Goal: Navigation & Orientation: Find specific page/section

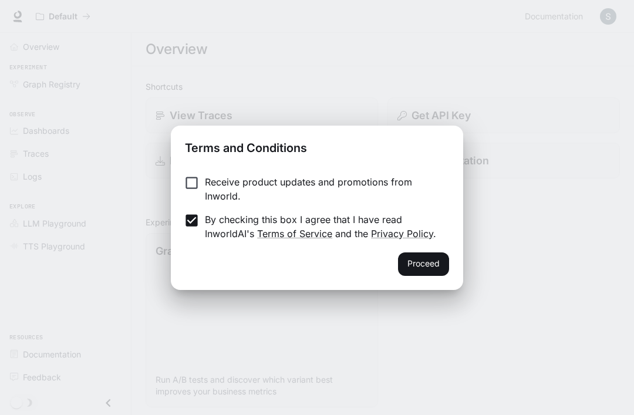
click at [193, 170] on div "Receive product updates and promotions from Inworld. By checking this box I agr…" at bounding box center [317, 209] width 292 height 87
click at [436, 271] on button "Proceed" at bounding box center [423, 263] width 51 height 23
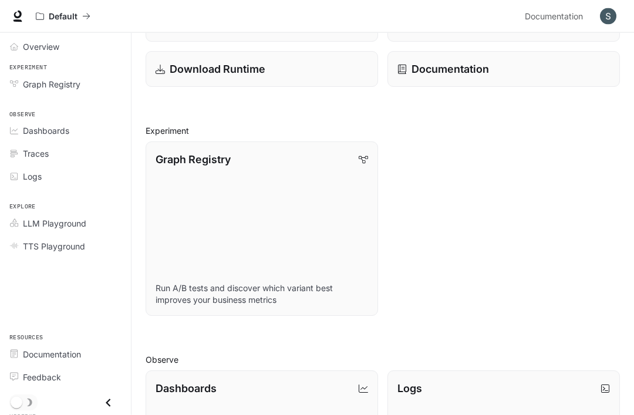
scroll to position [92, 0]
click at [49, 130] on span "Dashboards" at bounding box center [46, 130] width 46 height 12
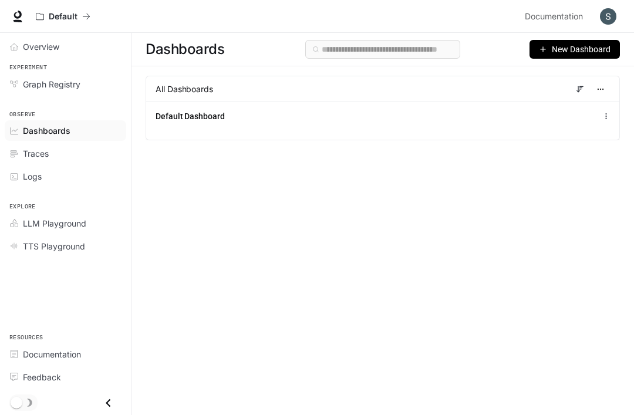
click at [558, 48] on span "New Dashboard" at bounding box center [581, 49] width 59 height 13
click at [566, 72] on div "Create dashboard" at bounding box center [560, 74] width 97 height 13
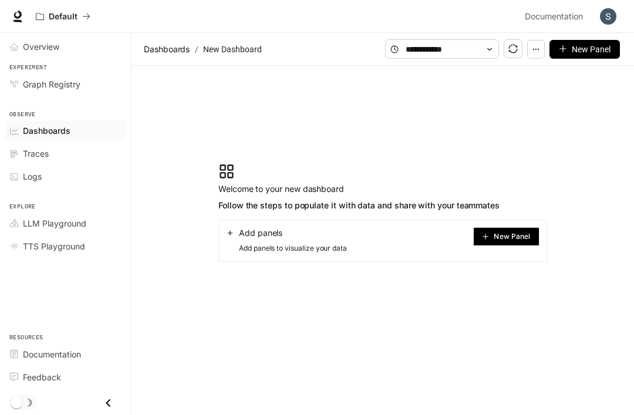
click at [509, 238] on span "New Panel" at bounding box center [512, 237] width 36 height 6
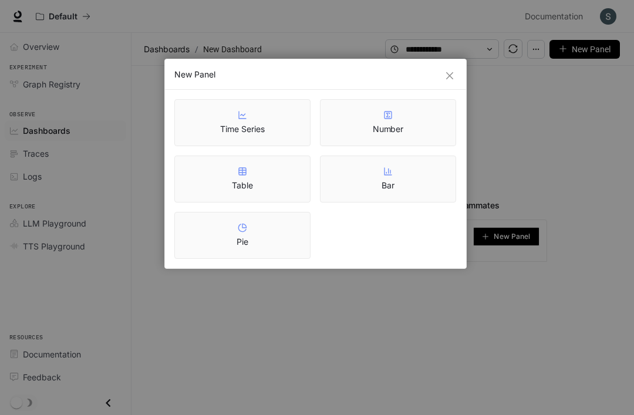
click at [448, 75] on icon "close" at bounding box center [449, 75] width 7 height 7
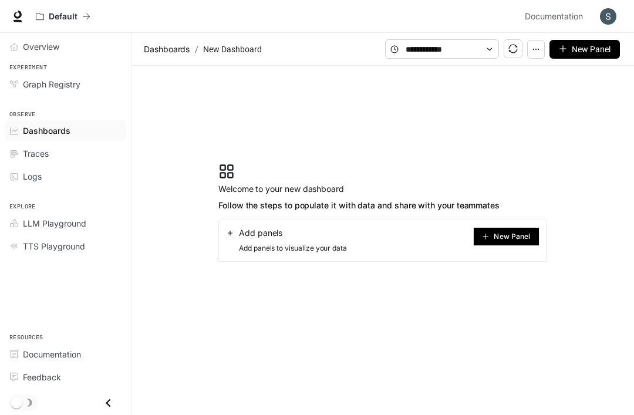
click at [586, 49] on span "New Panel" at bounding box center [591, 49] width 39 height 13
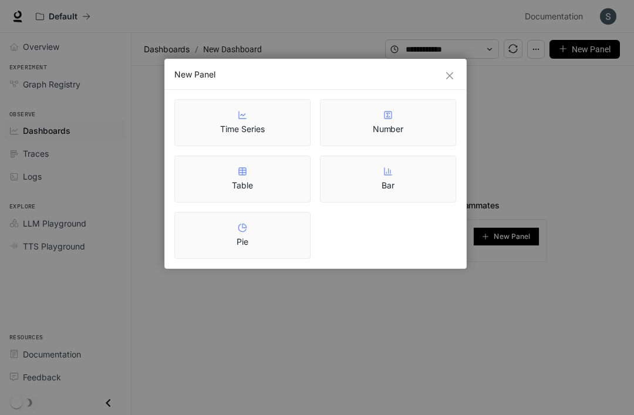
click at [271, 133] on div "Time Series" at bounding box center [242, 122] width 136 height 47
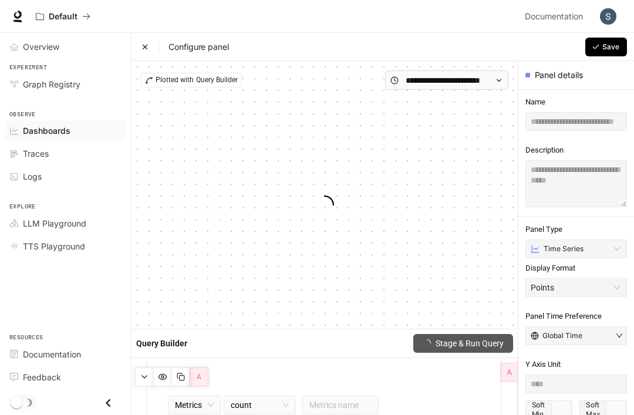
type input "****"
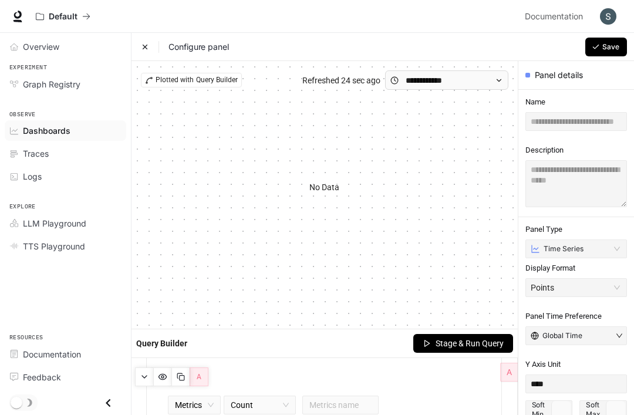
click at [64, 143] on link "Traces" at bounding box center [65, 153] width 121 height 21
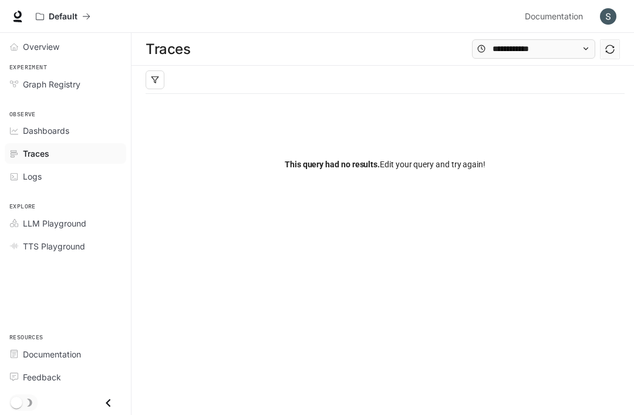
click at [75, 133] on div "Dashboards" at bounding box center [72, 130] width 98 height 12
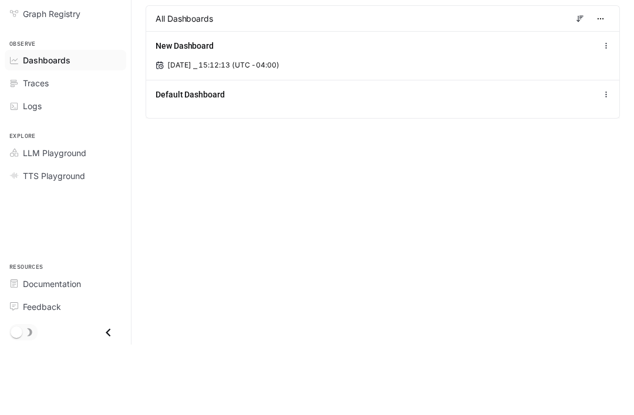
scroll to position [38, 0]
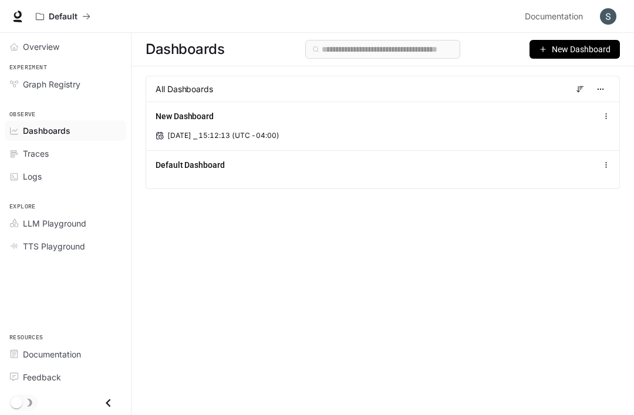
click at [242, 159] on div "Default Dashboard" at bounding box center [284, 165] width 256 height 12
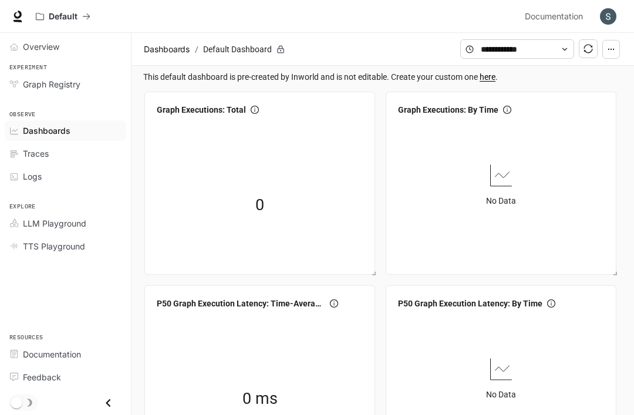
click at [613, 53] on button "button" at bounding box center [611, 49] width 18 height 19
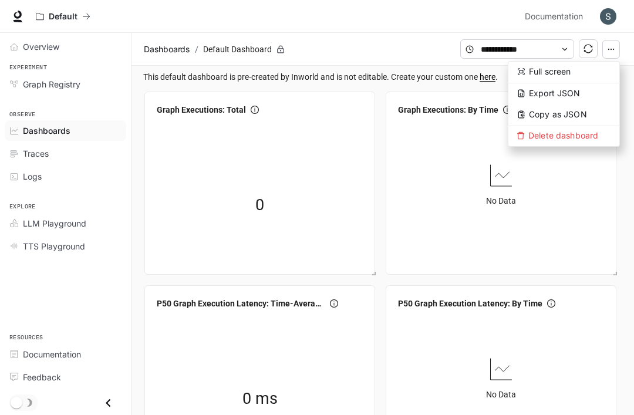
click at [596, 136] on span "Delete dashboard" at bounding box center [563, 136] width 111 height 20
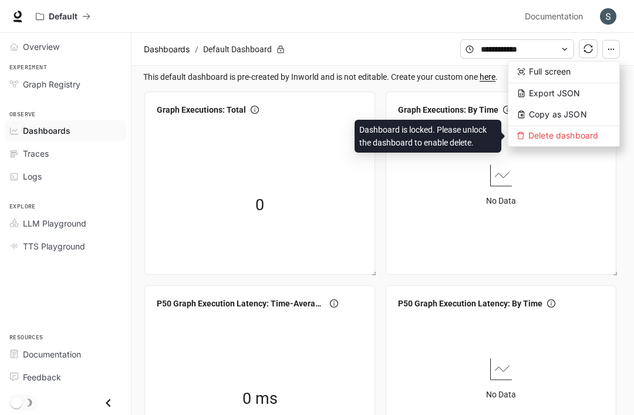
click at [557, 138] on span "Delete dashboard" at bounding box center [563, 136] width 111 height 20
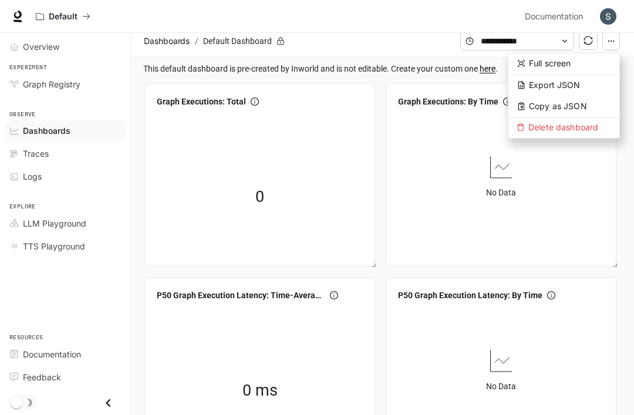
scroll to position [9, 0]
click at [73, 249] on span "TTS Playground" at bounding box center [54, 246] width 62 height 12
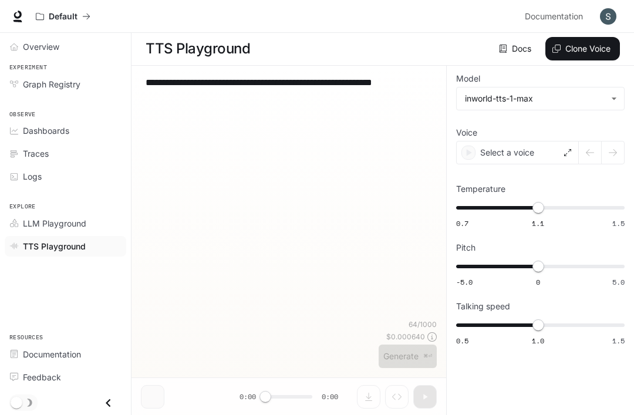
scroll to position [1, 0]
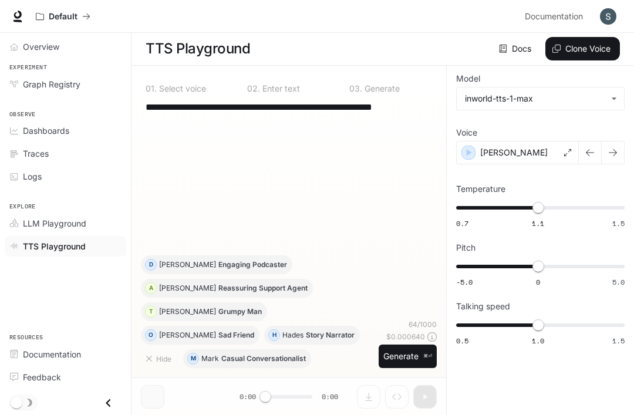
click at [75, 225] on span "LLM Playground" at bounding box center [54, 223] width 63 height 12
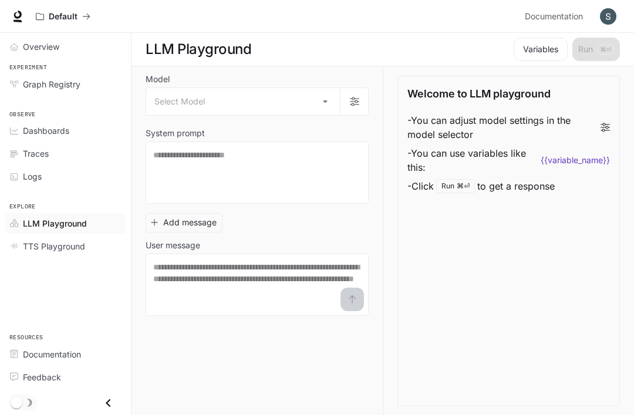
click at [320, 104] on body "Skip to main content Default Documentation Documentation Portal Overview Experi…" at bounding box center [317, 208] width 634 height 416
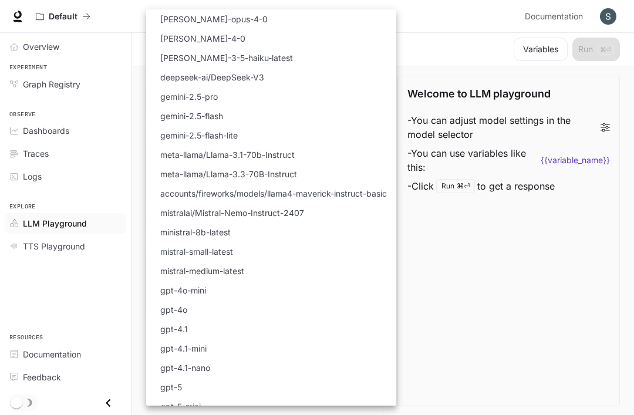
click at [483, 333] on div at bounding box center [317, 207] width 634 height 415
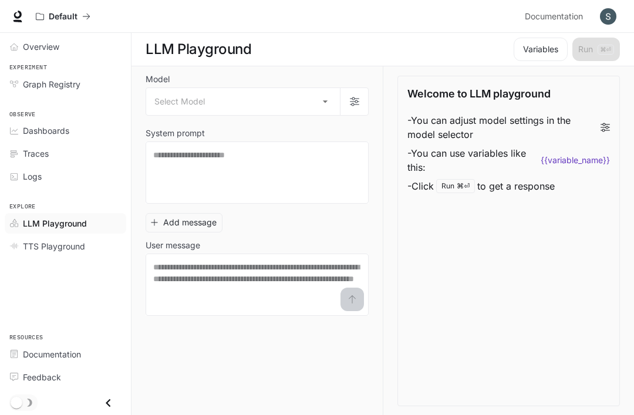
click at [80, 136] on div "Dashboards" at bounding box center [72, 130] width 98 height 12
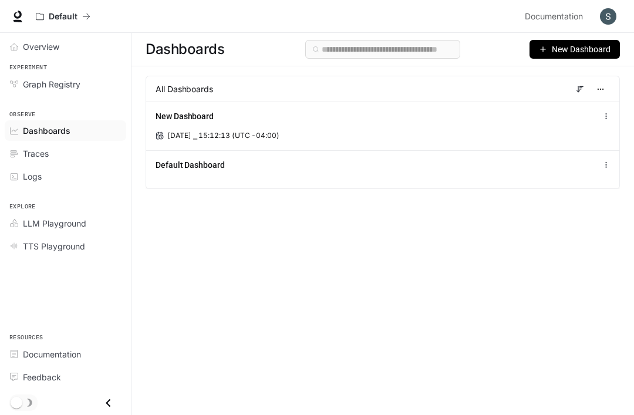
click at [239, 89] on div "All Dashboards" at bounding box center [383, 89] width 474 height 26
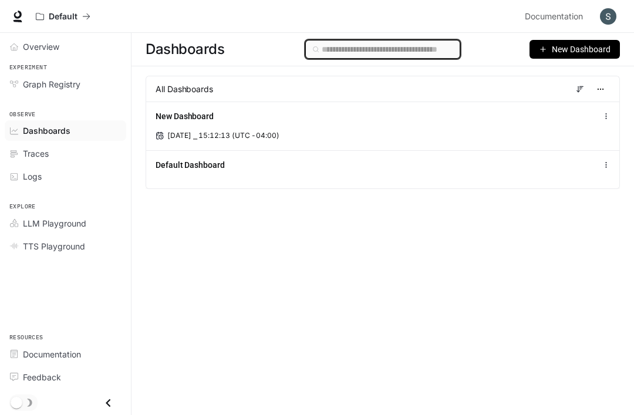
click at [423, 50] on input "text" at bounding box center [387, 49] width 131 height 13
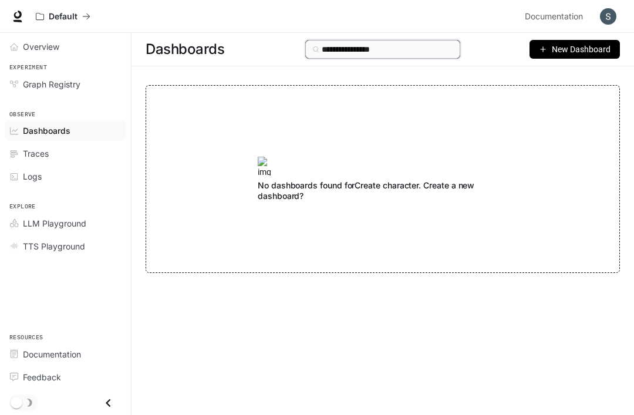
type input "**********"
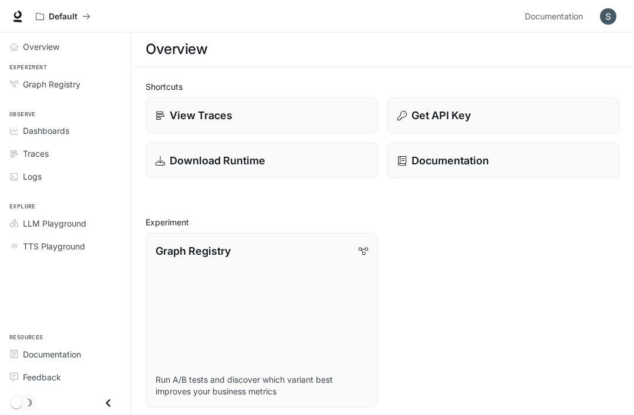
click at [61, 129] on span "Dashboards" at bounding box center [46, 130] width 46 height 12
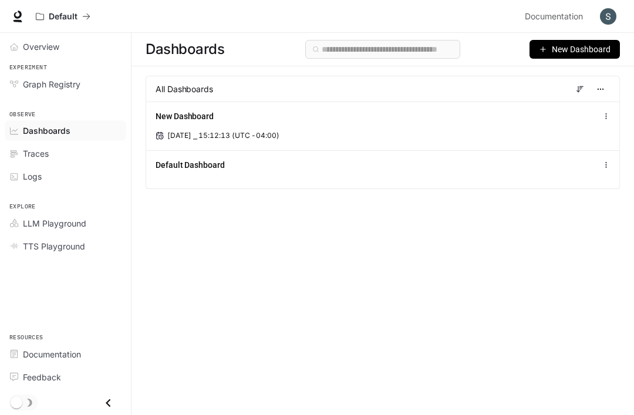
click at [69, 131] on span "Dashboards" at bounding box center [47, 130] width 48 height 12
click at [53, 154] on div "Traces" at bounding box center [72, 153] width 98 height 12
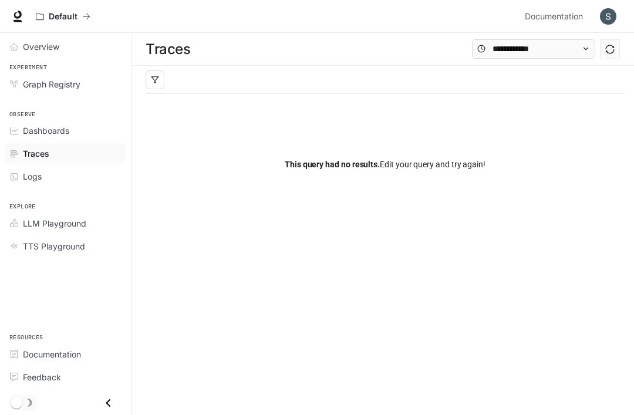
click at [46, 180] on div "Logs" at bounding box center [72, 176] width 98 height 12
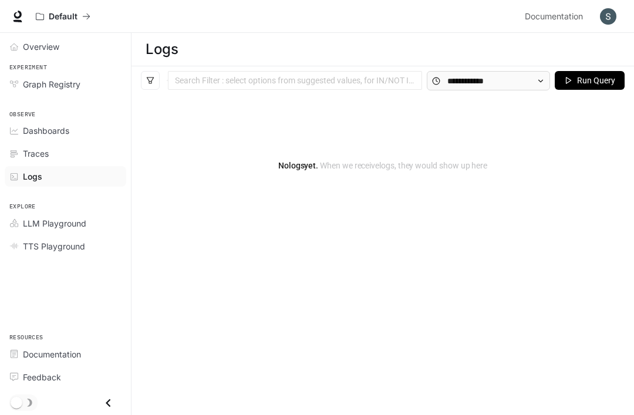
click at [68, 228] on link "LLM Playground" at bounding box center [65, 223] width 121 height 21
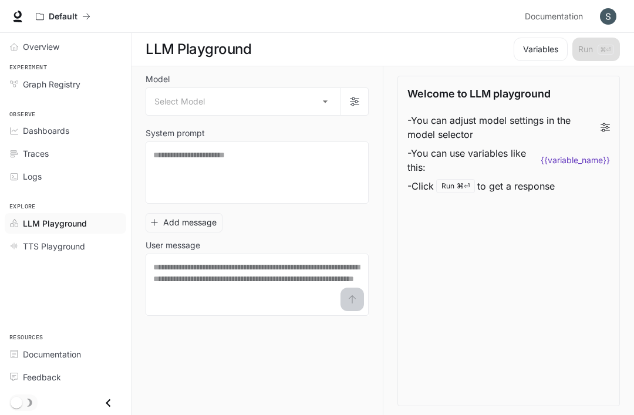
click at [48, 51] on span "Overview" at bounding box center [41, 46] width 36 height 12
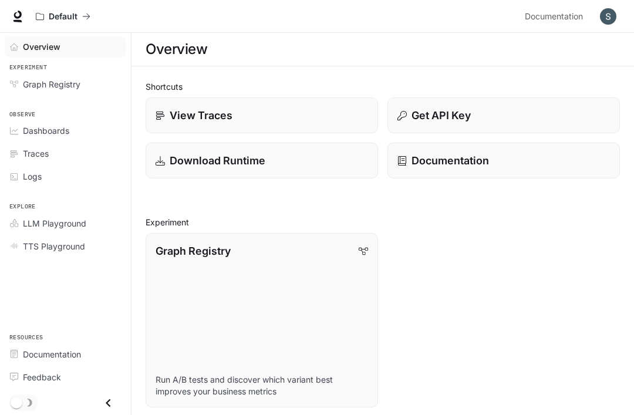
click at [28, 45] on span "Overview" at bounding box center [42, 46] width 38 height 12
click at [41, 19] on icon "All workspaces" at bounding box center [40, 16] width 8 height 8
click at [607, 11] on img "button" at bounding box center [608, 16] width 16 height 16
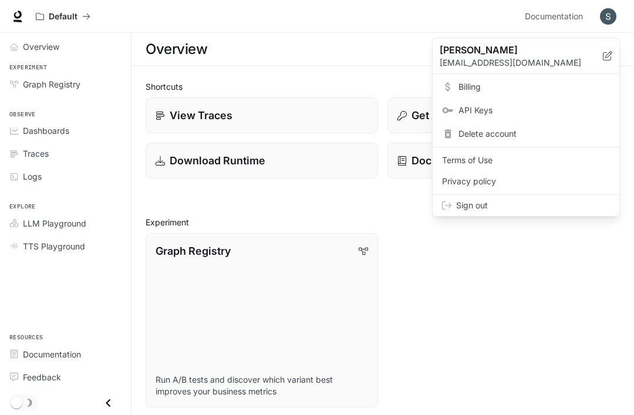
click at [499, 203] on span "Sign out" at bounding box center [533, 206] width 154 height 12
